Goal: Ask a question

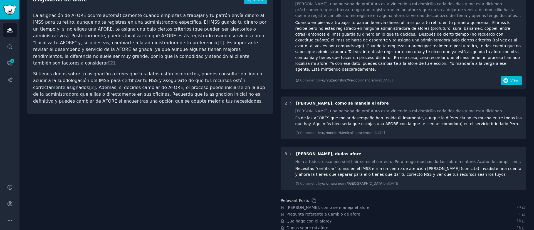
scroll to position [83, 0]
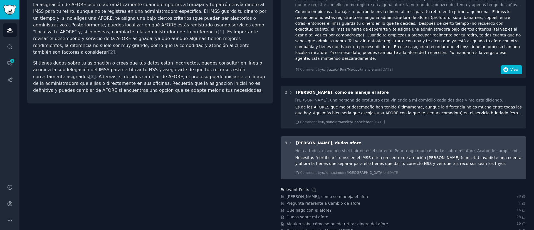
click at [482, 159] on div "Necesitas "certificar" tu nss en el IMSS e ir a un centro de atención [PERSON_N…" at bounding box center [408, 161] width 227 height 12
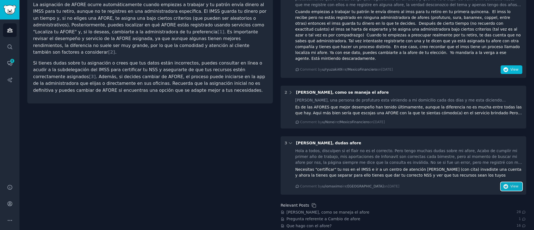
click at [513, 184] on span "View" at bounding box center [514, 186] width 8 height 5
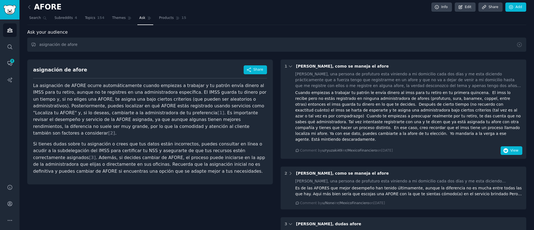
scroll to position [0, 0]
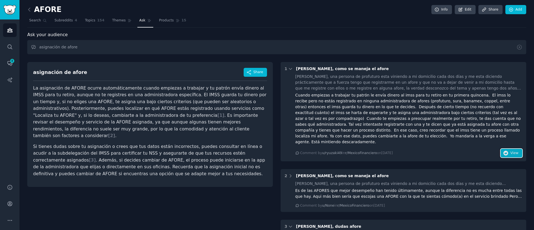
click at [505, 151] on icon "button" at bounding box center [505, 153] width 5 height 5
drag, startPoint x: 95, startPoint y: 51, endPoint x: 34, endPoint y: 46, distance: 60.6
click at [34, 46] on input "asignación de afore" at bounding box center [276, 47] width 499 height 14
paste input ""primer trabajo afore""
type input ""primer trabajo afore""
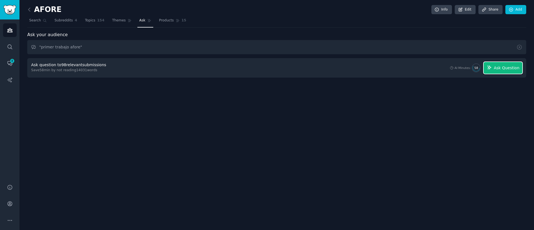
click at [497, 63] on button "Ask Question" at bounding box center [503, 68] width 39 height 12
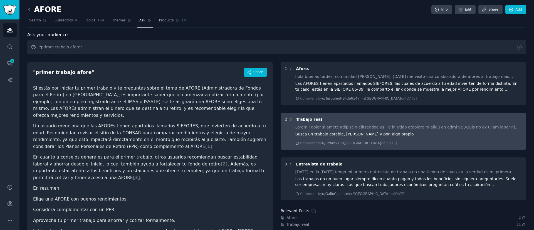
click at [362, 123] on div "2 Trabajo real Busca un trabajo estable, ahorra y pon algo propio Comment by u/…" at bounding box center [404, 131] width 246 height 37
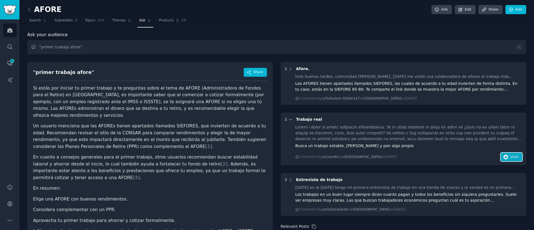
click at [513, 159] on span "View" at bounding box center [514, 157] width 8 height 5
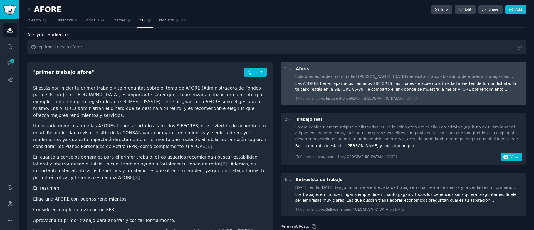
click at [337, 75] on div "hola buenas tardes, comunidad [PERSON_NAME], [DATE] me visitó una colaboradora …" at bounding box center [408, 77] width 227 height 6
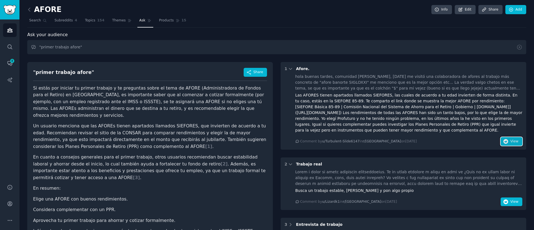
click at [511, 142] on span "View" at bounding box center [514, 141] width 8 height 5
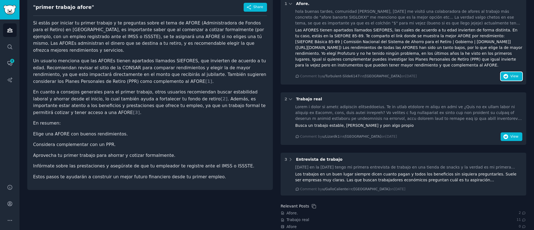
scroll to position [83, 0]
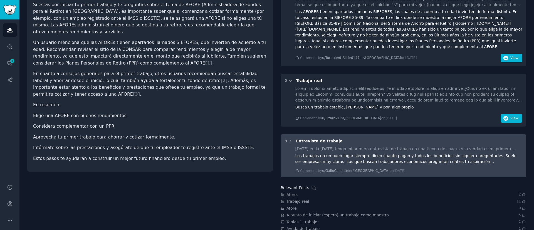
click at [460, 147] on div "[DATE] en la [DATE] tengo mi primera entrevista de trabajo en una tienda de sna…" at bounding box center [408, 149] width 227 height 6
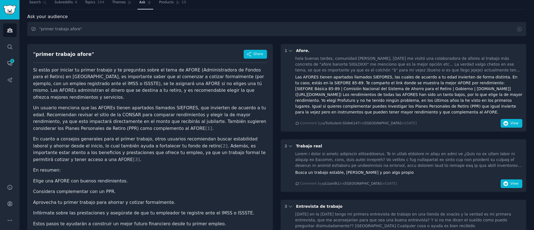
scroll to position [0, 0]
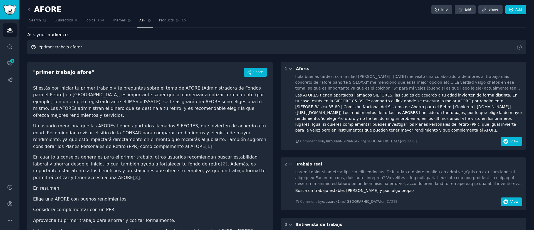
click at [126, 50] on input ""primer trabajo afore"" at bounding box center [276, 47] width 499 height 14
drag, startPoint x: 101, startPoint y: 49, endPoint x: 29, endPoint y: 46, distance: 71.6
click at [29, 46] on input ""primer trabajo afore"" at bounding box center [276, 47] width 499 height 14
paste input ""me registraron en afore""
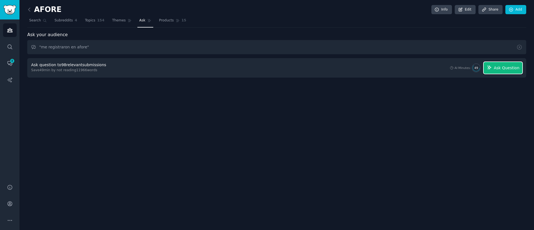
click at [501, 62] on button "Ask Question" at bounding box center [503, 68] width 39 height 12
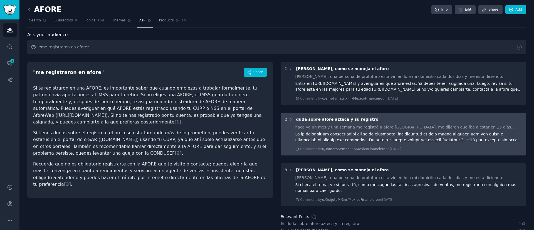
click at [395, 130] on div "hace ya un mes y una semana me registré a afore [GEOGRAPHIC_DATA], me dijeron q…" at bounding box center [408, 137] width 227 height 27
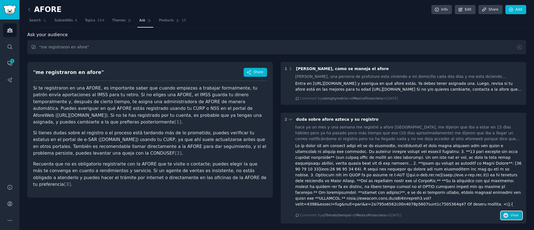
click at [512, 213] on span "View" at bounding box center [514, 215] width 8 height 5
click at [104, 49] on input ""me registraron en afore"" at bounding box center [276, 47] width 499 height 14
type input """
paste input "cambié de trabajo afore"
type input "cambié de trabajo afore"
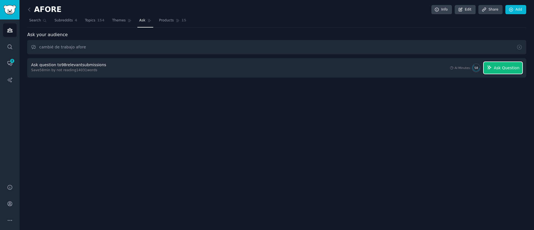
click at [496, 64] on button "Ask Question" at bounding box center [503, 68] width 39 height 12
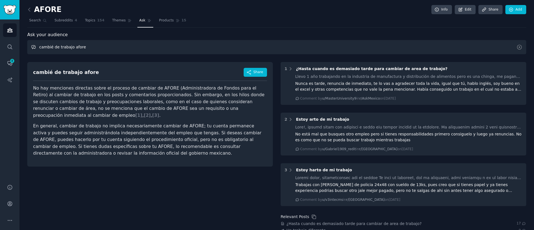
click at [104, 49] on input "cambié de trabajo afore" at bounding box center [276, 47] width 499 height 14
drag, startPoint x: 94, startPoint y: 45, endPoint x: 21, endPoint y: 48, distance: 73.5
click at [23, 47] on div "AFORE Info Edit Share Add Search Subreddits 4 Topics 154 Themes Ask Products 15…" at bounding box center [276, 148] width 514 height 296
paste input ""cambio de afore al cambiar de trabajo""
type input ""cambio de afore al cambiar de trabajo""
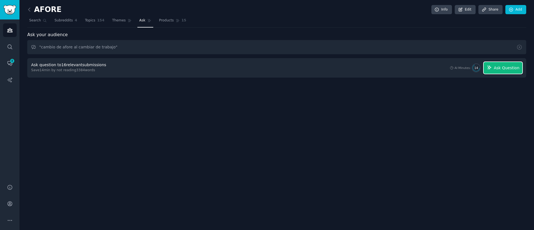
click at [491, 68] on icon "button" at bounding box center [489, 68] width 4 height 4
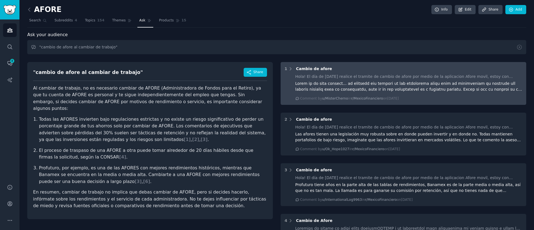
click at [376, 81] on div at bounding box center [408, 87] width 227 height 12
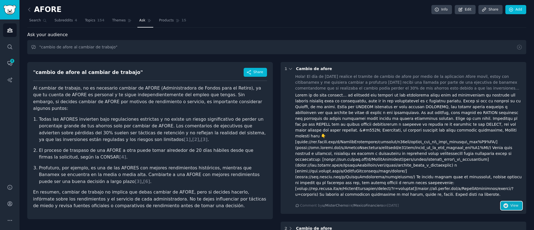
click at [514, 203] on span "View" at bounding box center [514, 205] width 8 height 5
